Goal: Book appointment/travel/reservation

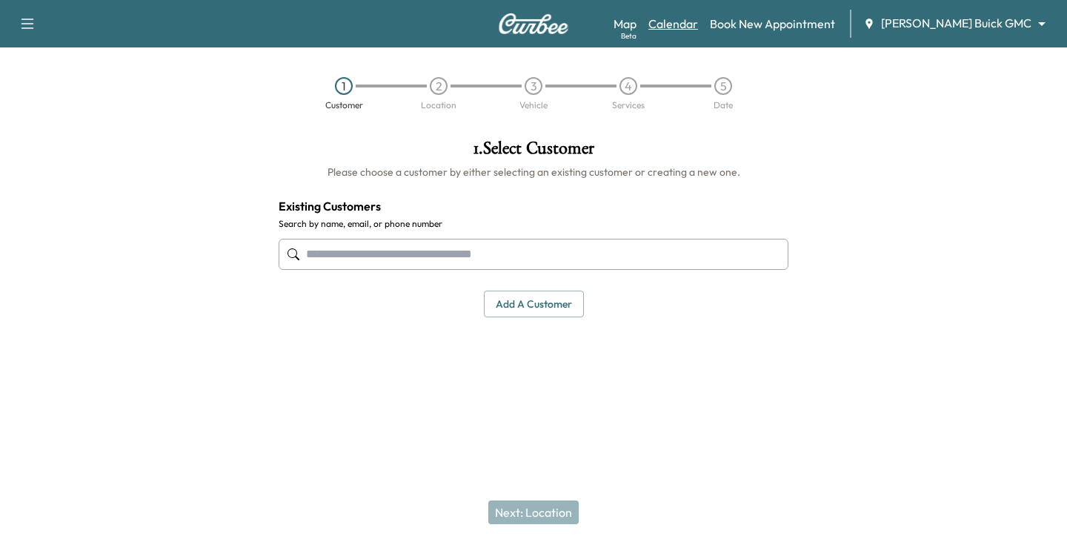
click at [698, 24] on link "Calendar" at bounding box center [674, 24] width 50 height 18
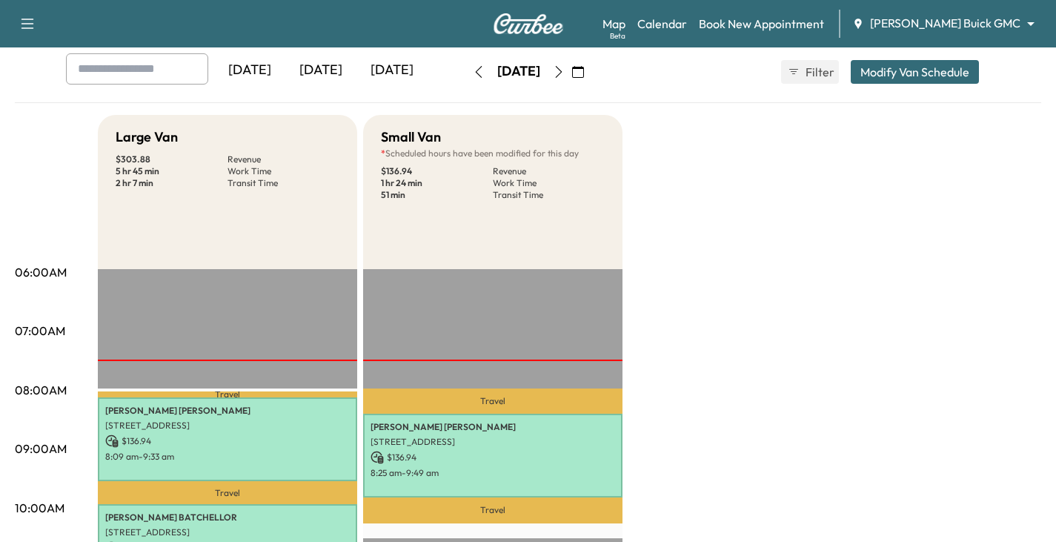
scroll to position [74, 0]
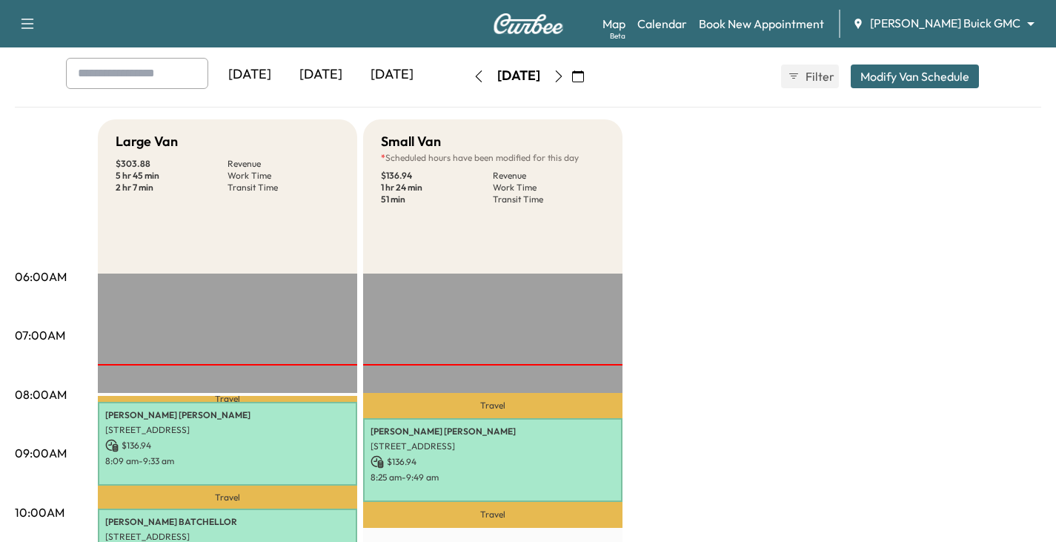
click at [565, 79] on icon "button" at bounding box center [559, 76] width 12 height 12
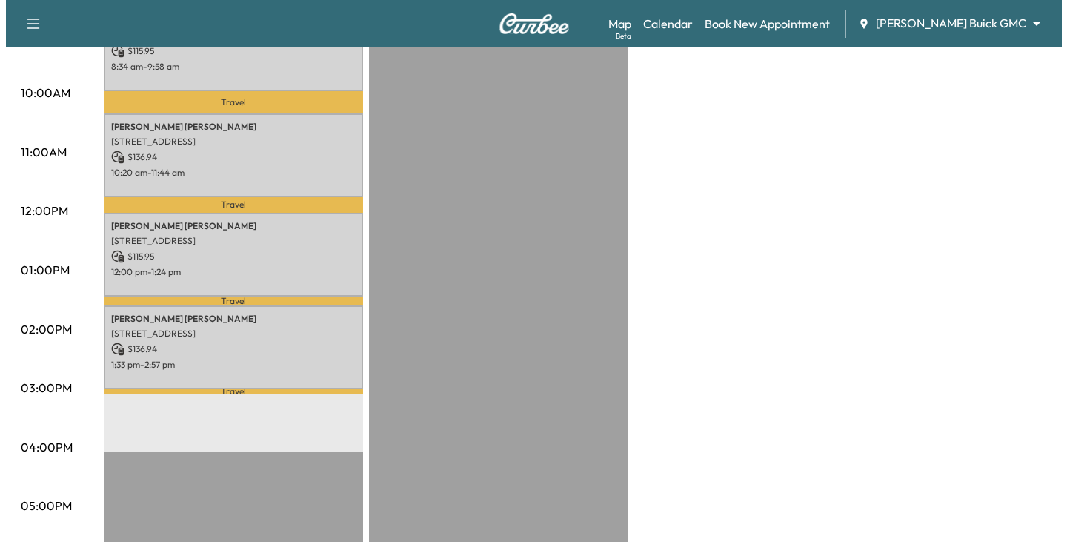
scroll to position [519, 0]
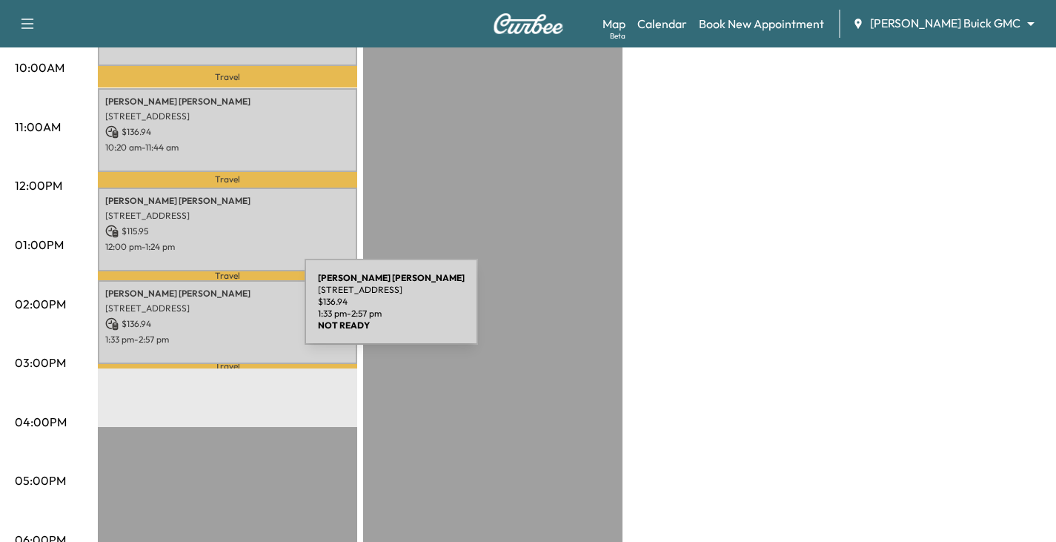
click at [193, 311] on div "[PERSON_NAME] [STREET_ADDRESS] $ 136.94 1:33 pm - 2:57 pm" at bounding box center [227, 322] width 259 height 84
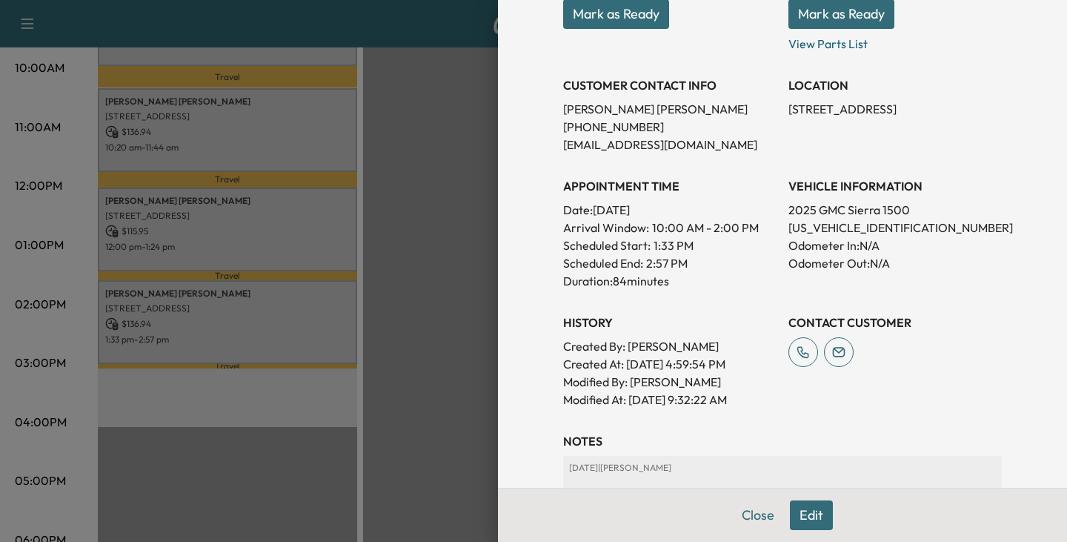
scroll to position [445, 0]
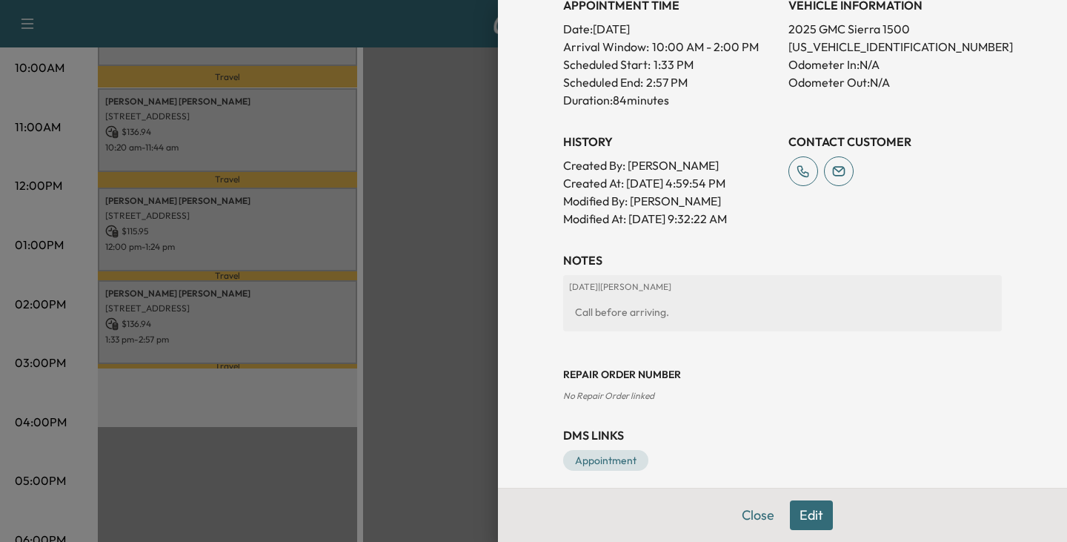
click at [805, 511] on button "Edit" at bounding box center [811, 515] width 43 height 30
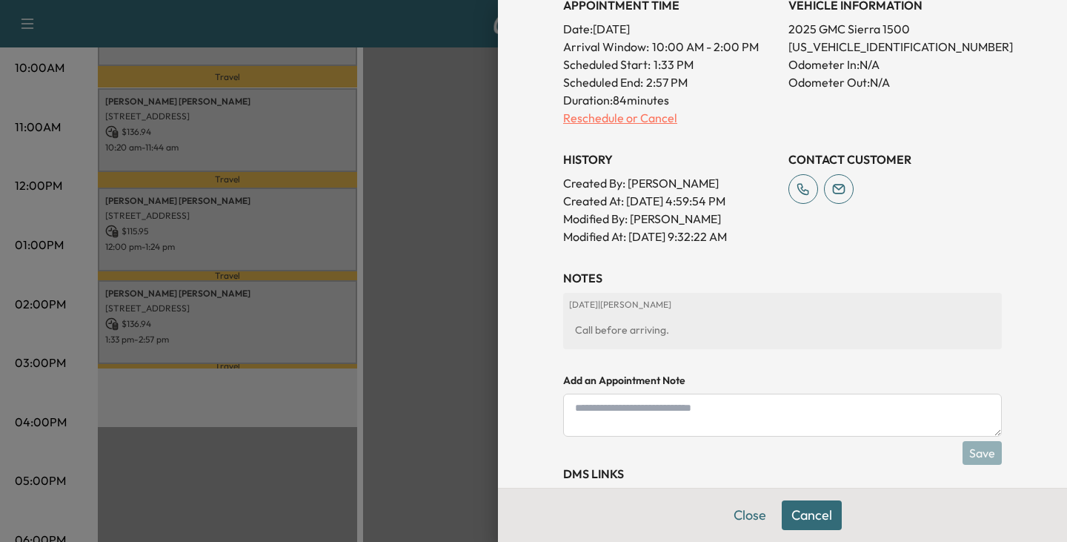
click at [597, 119] on p "Reschedule or Cancel" at bounding box center [669, 118] width 213 height 18
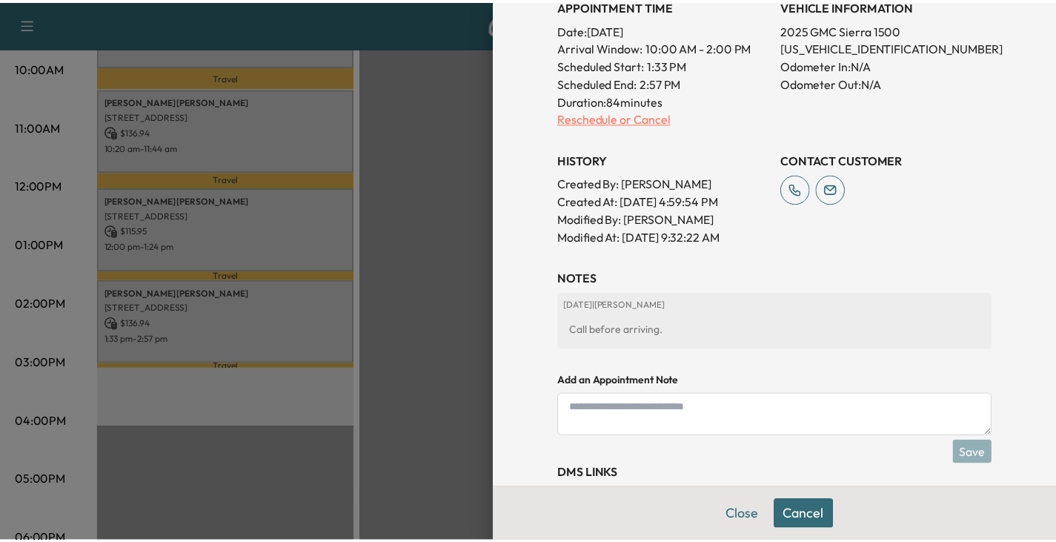
scroll to position [0, 0]
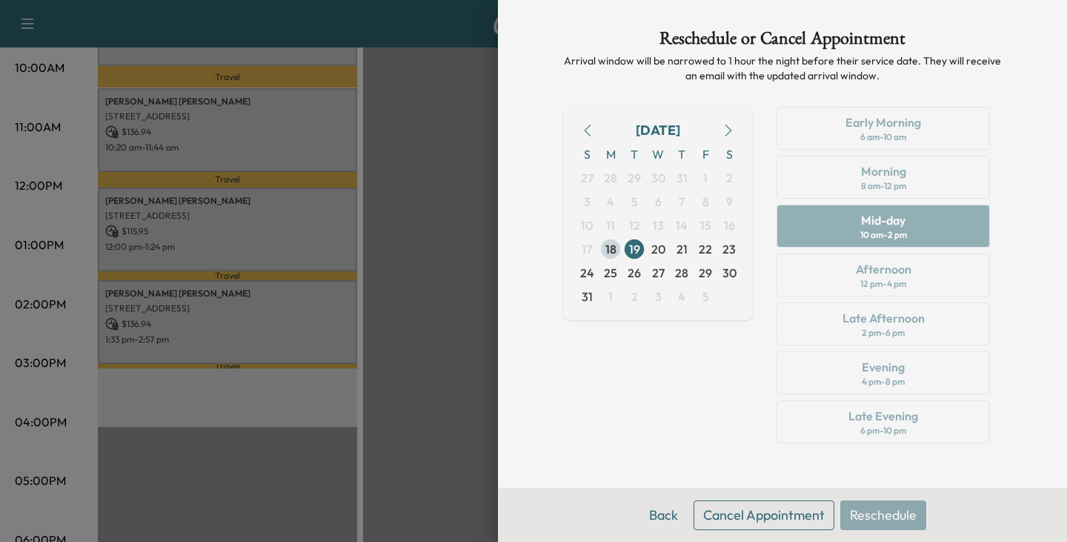
click at [613, 248] on span "18" at bounding box center [611, 249] width 11 height 18
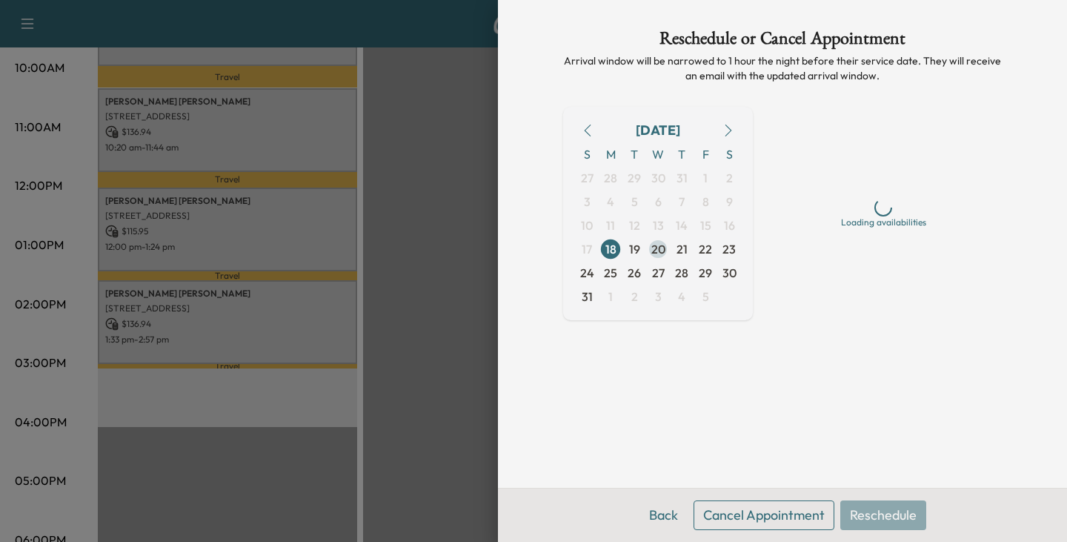
click at [660, 250] on span "20" at bounding box center [659, 249] width 14 height 18
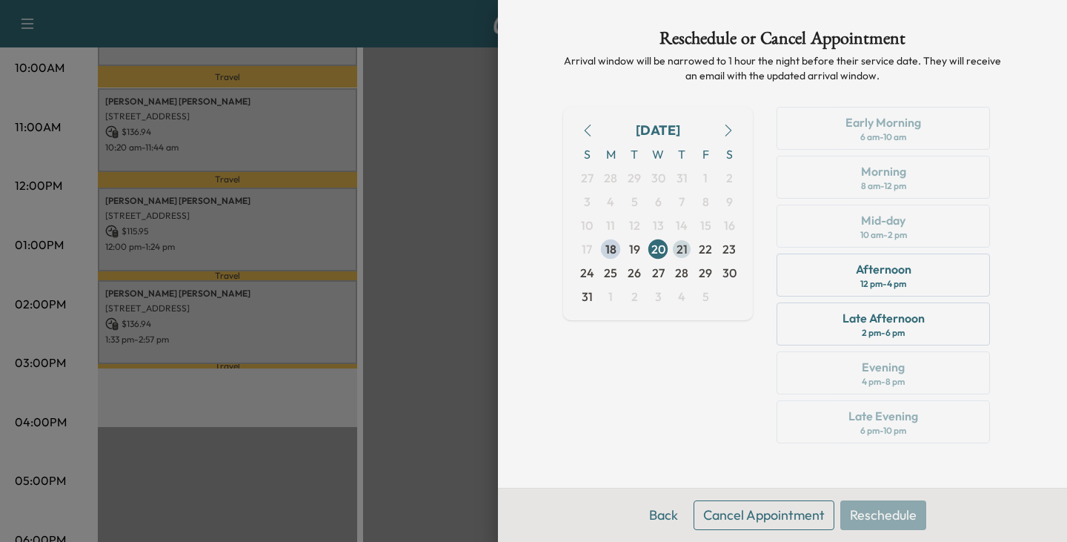
click at [683, 248] on span "21" at bounding box center [682, 249] width 11 height 18
click at [655, 245] on span "20" at bounding box center [659, 249] width 14 height 18
click at [862, 274] on div "Afternoon" at bounding box center [884, 269] width 56 height 18
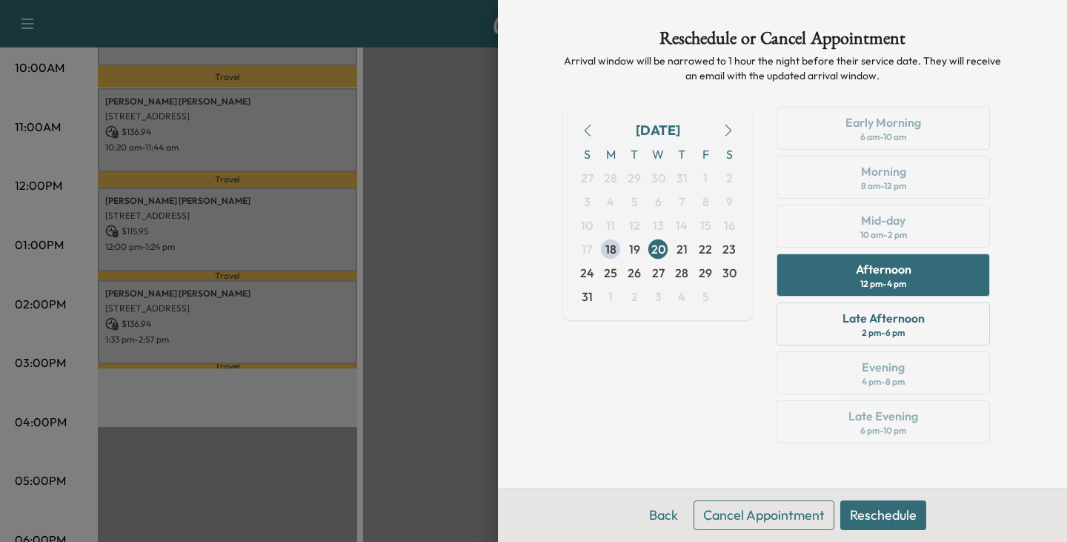
click at [878, 505] on button "Reschedule" at bounding box center [884, 515] width 86 height 30
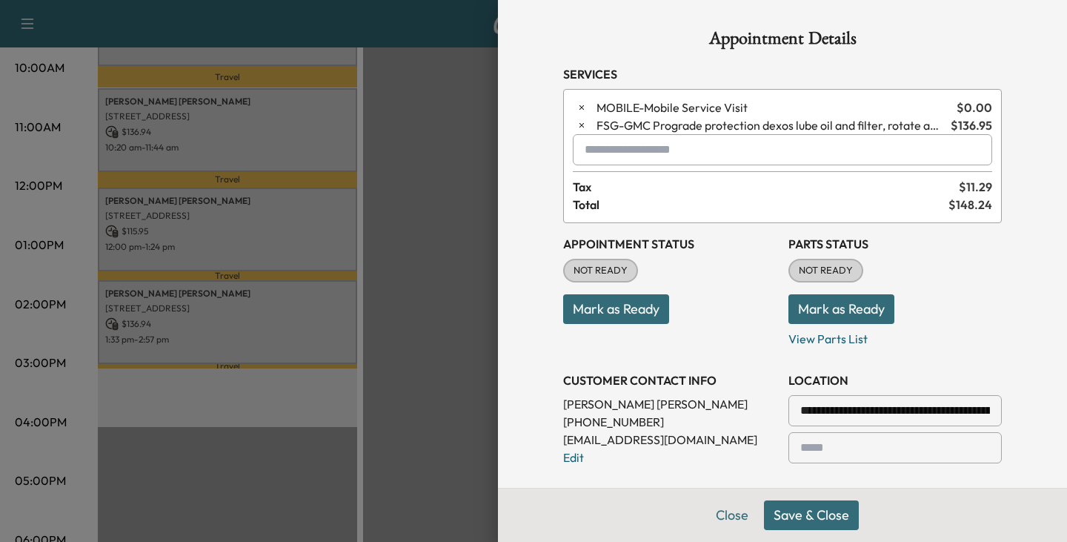
click at [798, 511] on button "Save & Close" at bounding box center [811, 515] width 95 height 30
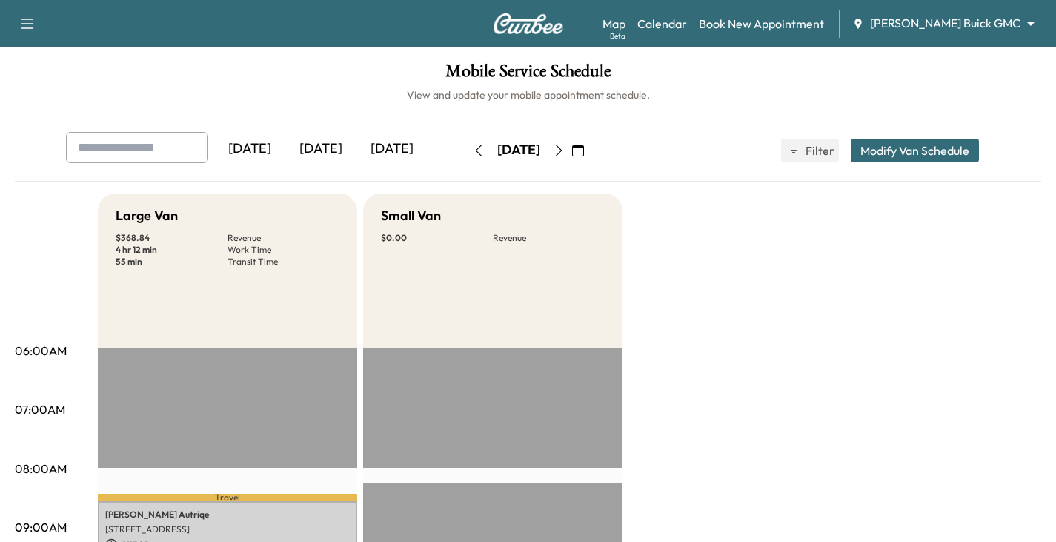
click at [565, 151] on icon "button" at bounding box center [559, 151] width 12 height 12
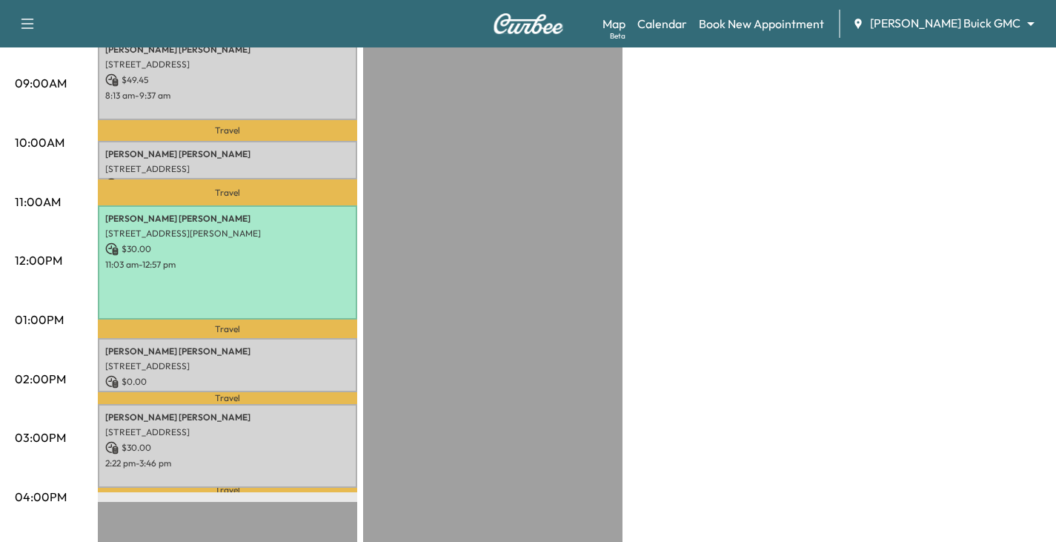
scroll to position [445, 0]
